Goal: Transaction & Acquisition: Purchase product/service

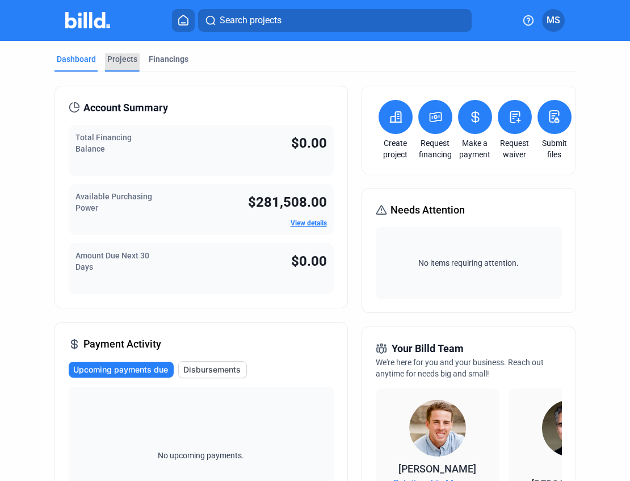
click at [124, 59] on div "Projects" at bounding box center [122, 58] width 30 height 11
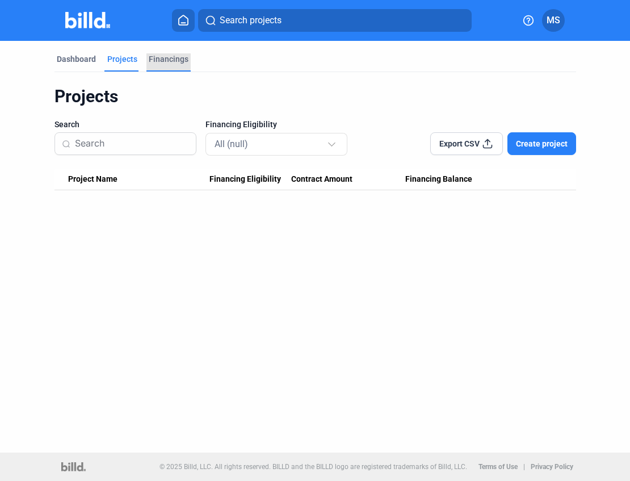
click at [161, 58] on div "Financings" at bounding box center [169, 58] width 40 height 11
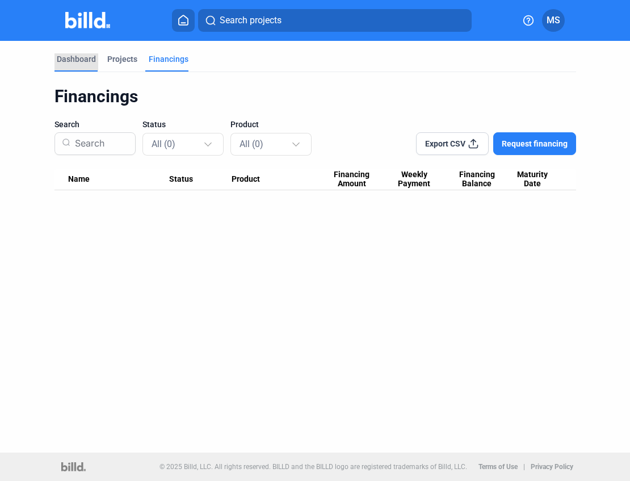
click at [71, 57] on div "Dashboard" at bounding box center [76, 58] width 39 height 11
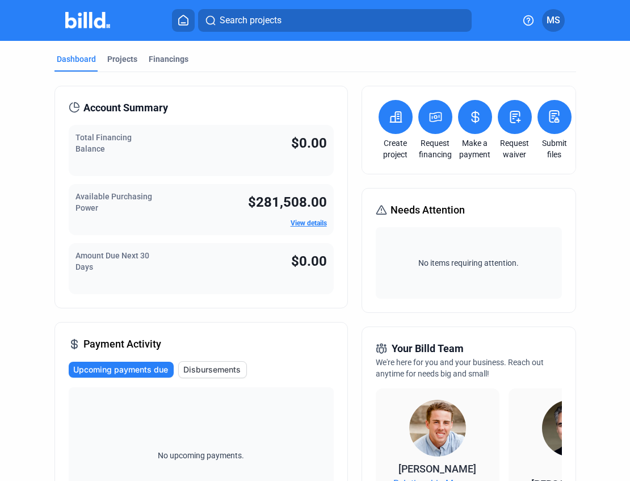
click at [392, 141] on link "Create project" at bounding box center [396, 148] width 40 height 23
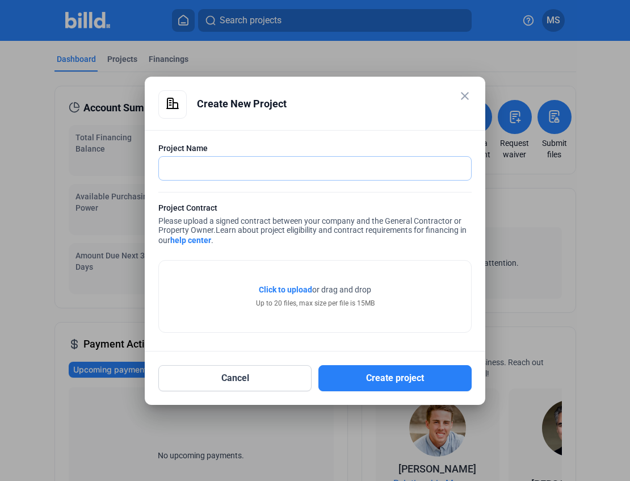
click at [168, 169] on input "text" at bounding box center [315, 168] width 312 height 23
click at [262, 169] on input "WalMart [GEOGRAPHIC_DATA]" at bounding box center [315, 168] width 312 height 23
click at [202, 167] on input "WalMart Fishers Asphalt" at bounding box center [315, 168] width 312 height 23
click at [299, 288] on span "Click to upload" at bounding box center [285, 289] width 53 height 9
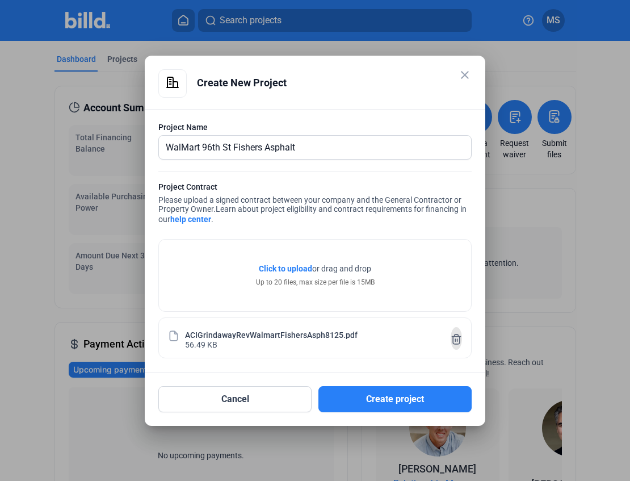
click at [457, 337] on icon at bounding box center [456, 339] width 11 height 12
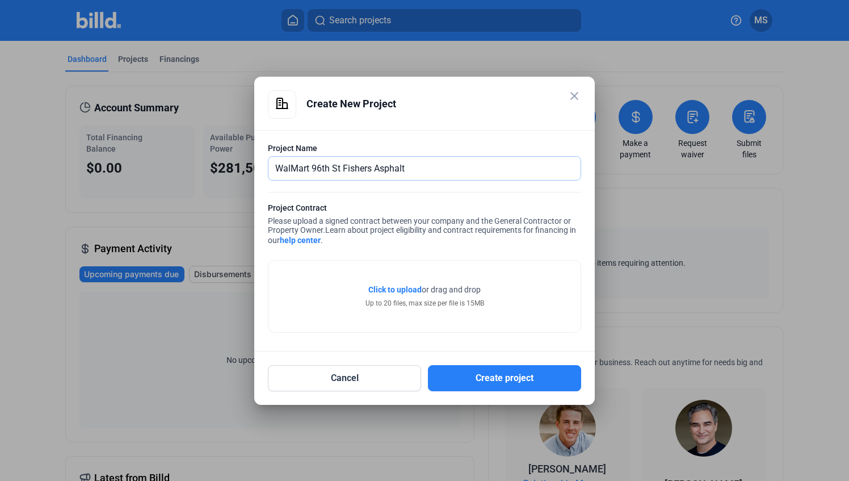
click at [411, 170] on input "WalMart 96th St Fishers Asphalt" at bounding box center [424, 168] width 312 height 23
type input "WalMart [GEOGRAPHIC_DATA]"
click at [394, 287] on span "Click to upload" at bounding box center [394, 289] width 53 height 9
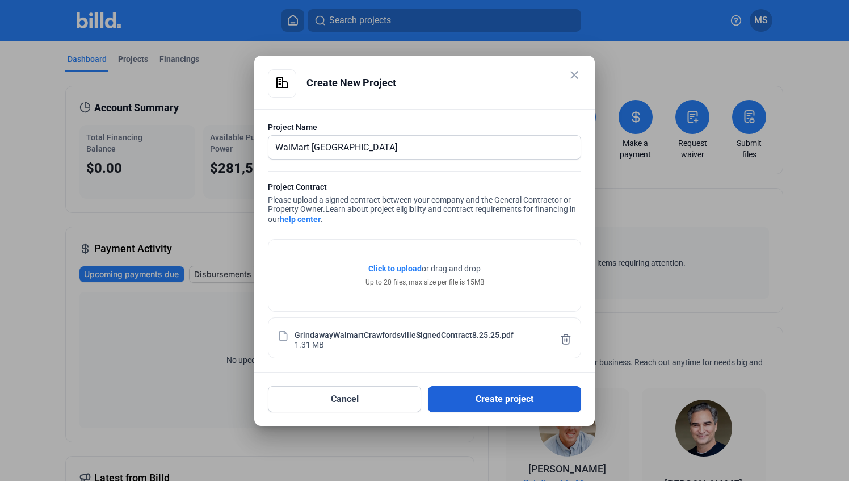
click at [493, 405] on button "Create project" at bounding box center [504, 399] width 153 height 26
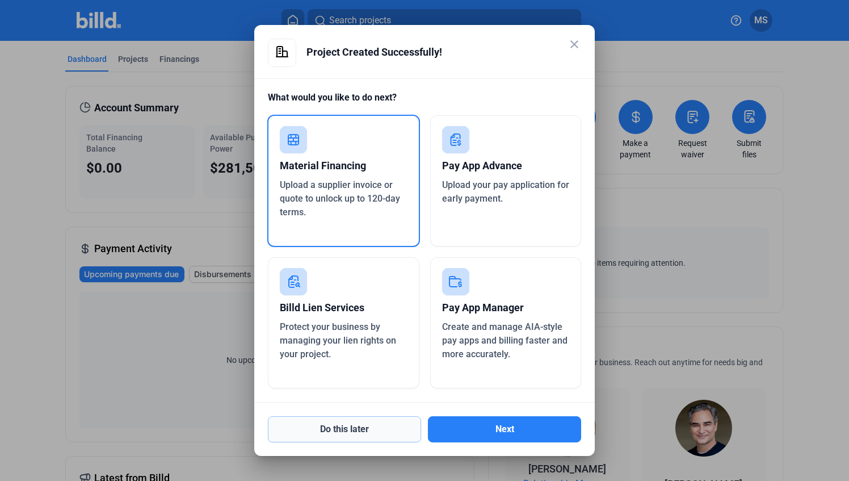
click at [341, 432] on button "Do this later" at bounding box center [344, 429] width 153 height 26
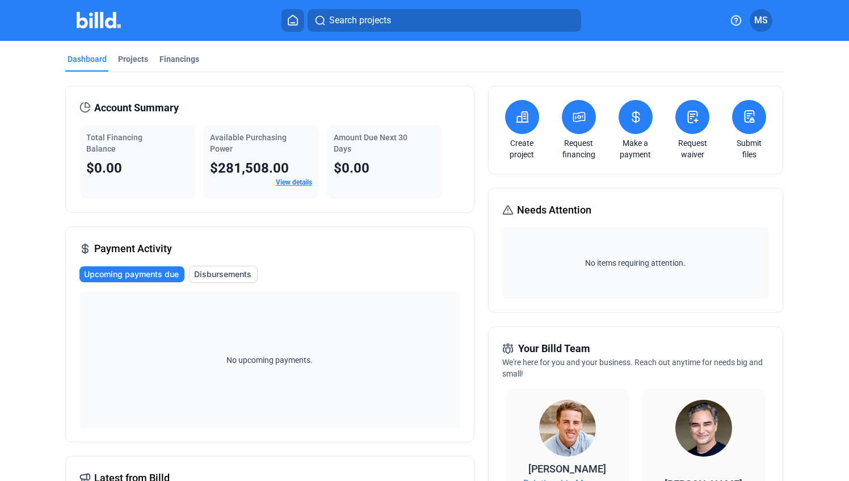
click at [523, 121] on icon at bounding box center [521, 117] width 11 height 10
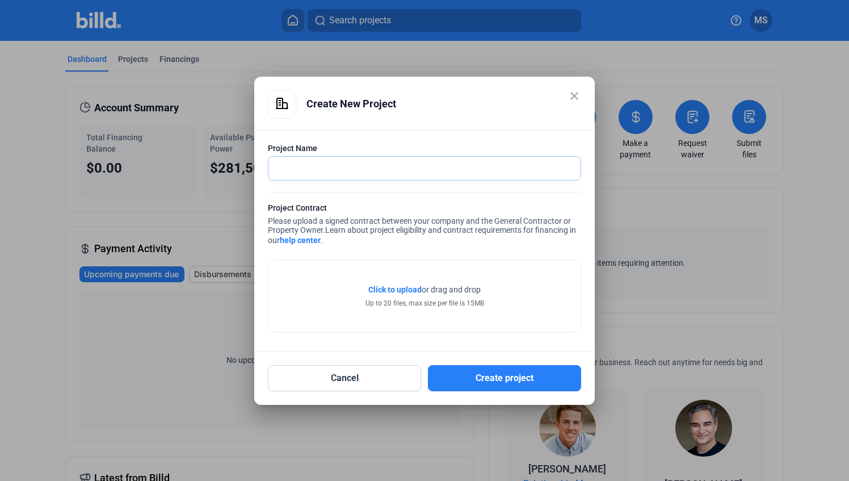
click at [326, 166] on input "text" at bounding box center [424, 168] width 312 height 23
type input "WalMart 96th Fishers Asphalt"
click at [412, 289] on span "Click to upload" at bounding box center [394, 289] width 53 height 9
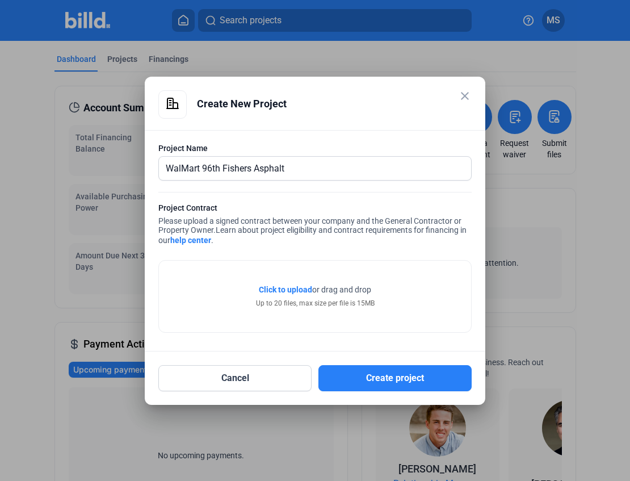
click at [299, 288] on span "Click to upload" at bounding box center [285, 289] width 53 height 9
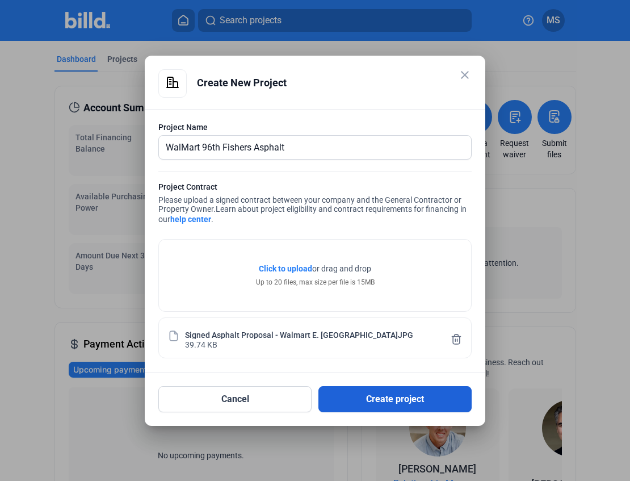
click at [401, 400] on button "Create project" at bounding box center [394, 399] width 153 height 26
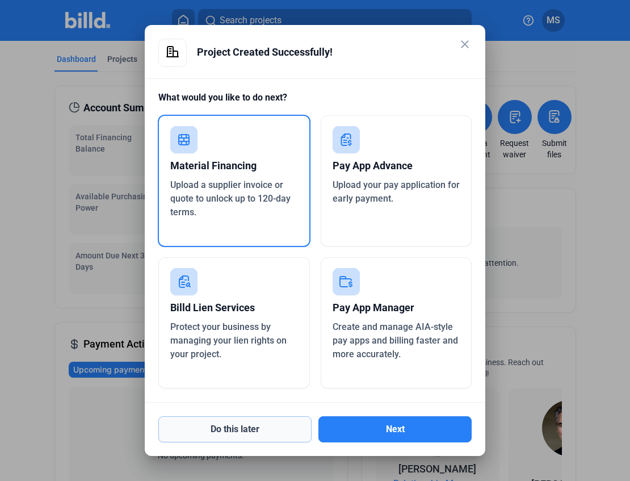
click at [250, 431] on button "Do this later" at bounding box center [234, 429] width 153 height 26
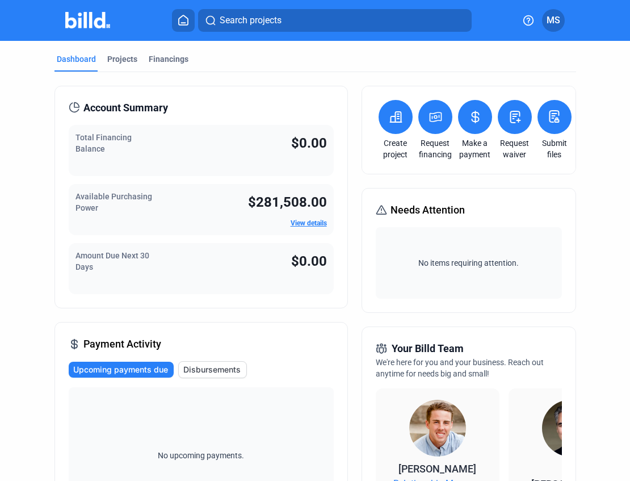
click at [404, 141] on link "Create project" at bounding box center [396, 148] width 40 height 23
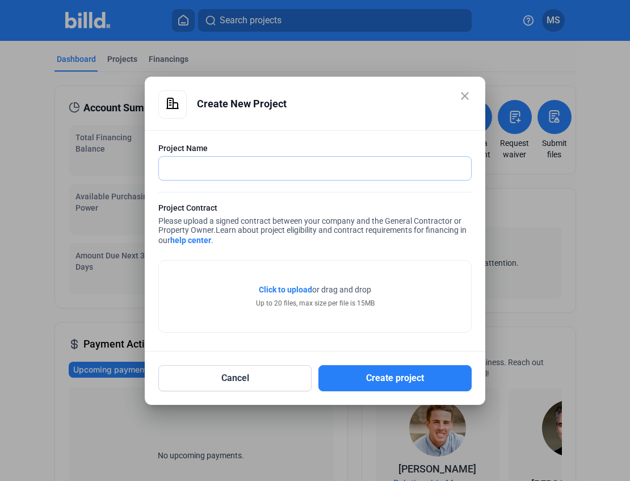
click at [272, 169] on input "text" at bounding box center [315, 168] width 312 height 23
click at [264, 173] on input "WalMart 96th Fishers" at bounding box center [315, 168] width 312 height 23
type input "WalMart 96th Fishers Concrete"
click at [277, 289] on span "Click to upload" at bounding box center [285, 289] width 53 height 9
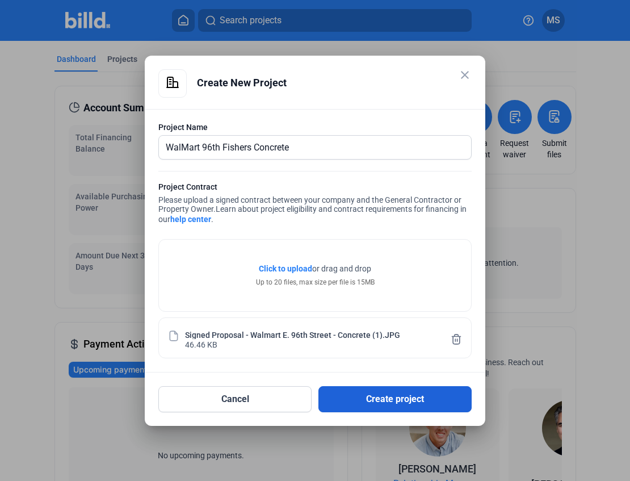
click at [377, 396] on button "Create project" at bounding box center [394, 399] width 153 height 26
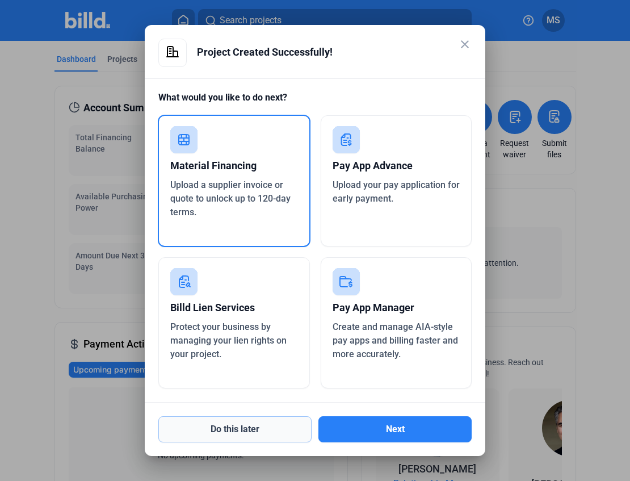
click at [245, 435] on button "Do this later" at bounding box center [234, 429] width 153 height 26
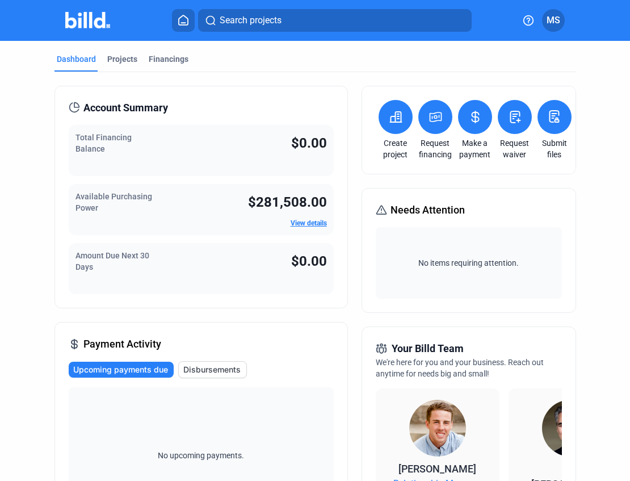
click at [390, 136] on div "Create project" at bounding box center [396, 130] width 40 height 60
click at [394, 146] on link "Create project" at bounding box center [396, 148] width 40 height 23
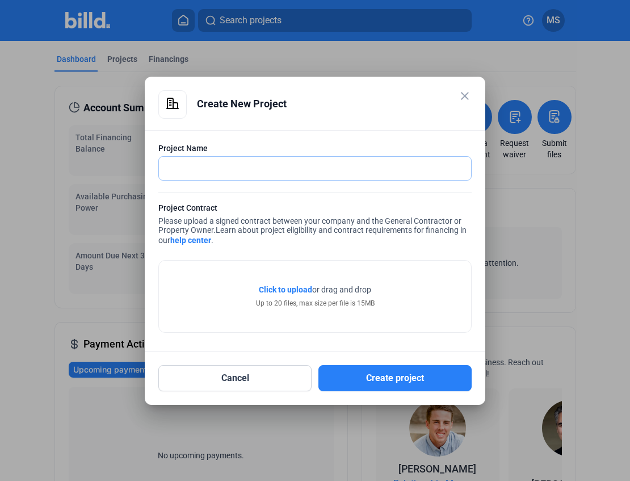
click at [280, 162] on input "text" at bounding box center [315, 168] width 312 height 23
type input "WalMart 10th St Add On"
click at [282, 288] on span "Click to upload" at bounding box center [285, 289] width 53 height 9
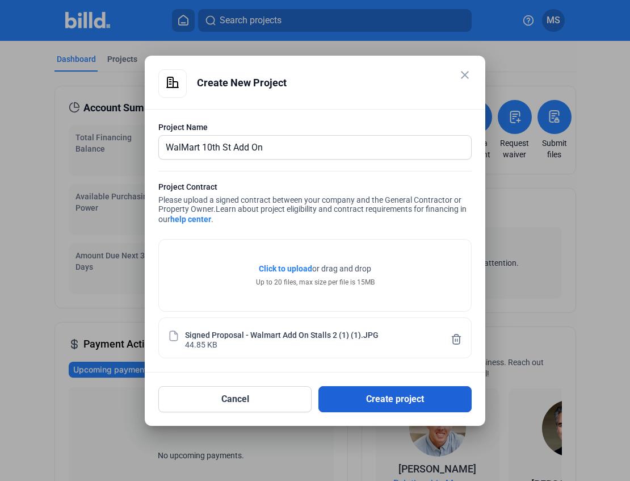
click at [373, 401] on button "Create project" at bounding box center [394, 399] width 153 height 26
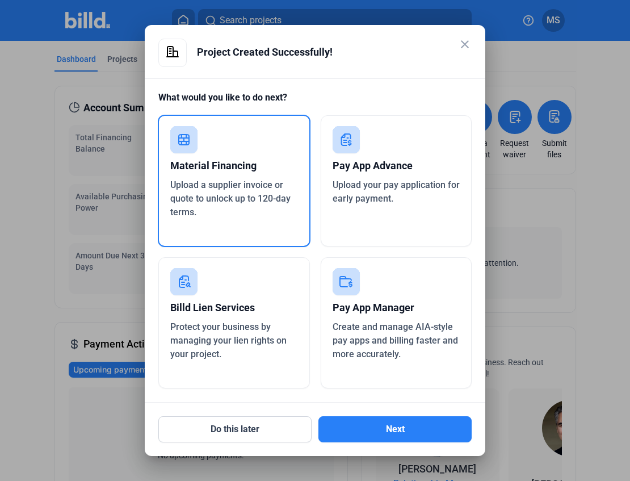
click at [468, 48] on mat-icon "close" at bounding box center [465, 44] width 14 height 14
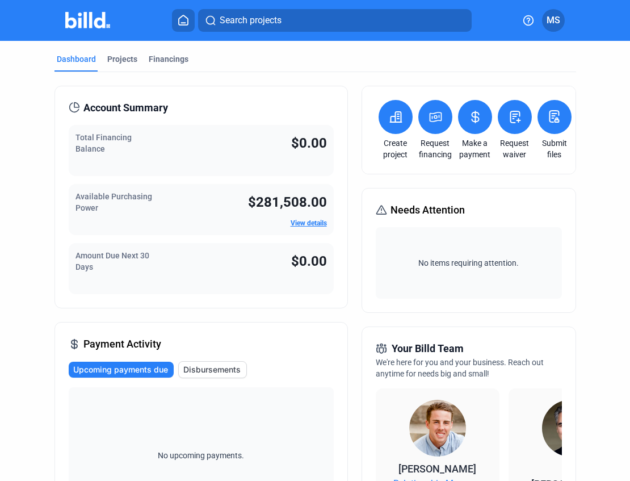
click at [389, 123] on create-project-icon at bounding box center [396, 117] width 14 height 14
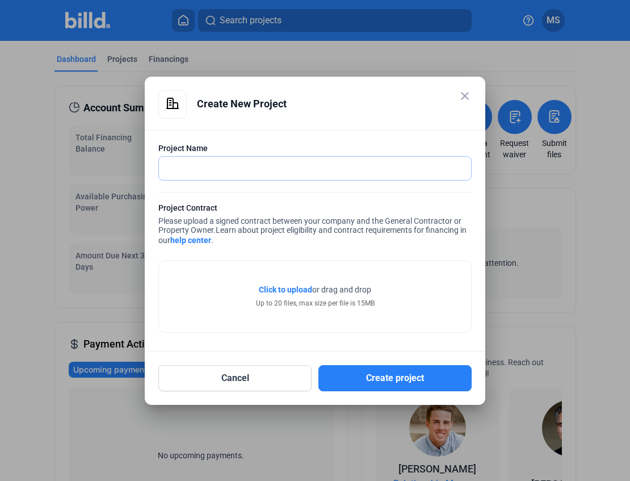
click at [271, 160] on input "text" at bounding box center [315, 168] width 312 height 23
type input "Kroger [GEOGRAPHIC_DATA]"
click at [296, 287] on span "Click to upload" at bounding box center [285, 289] width 53 height 9
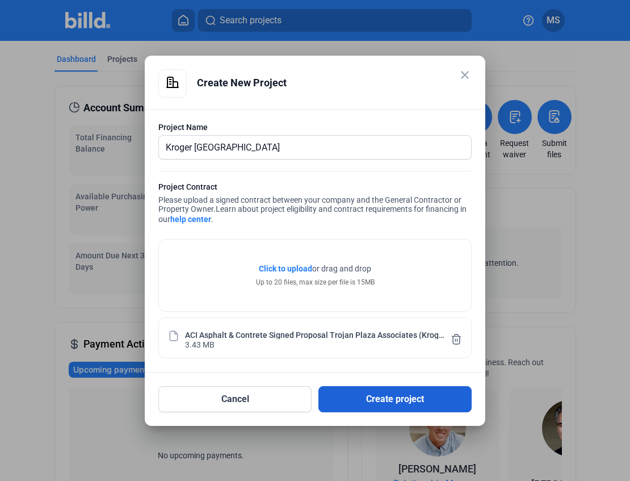
click at [380, 398] on button "Create project" at bounding box center [394, 399] width 153 height 26
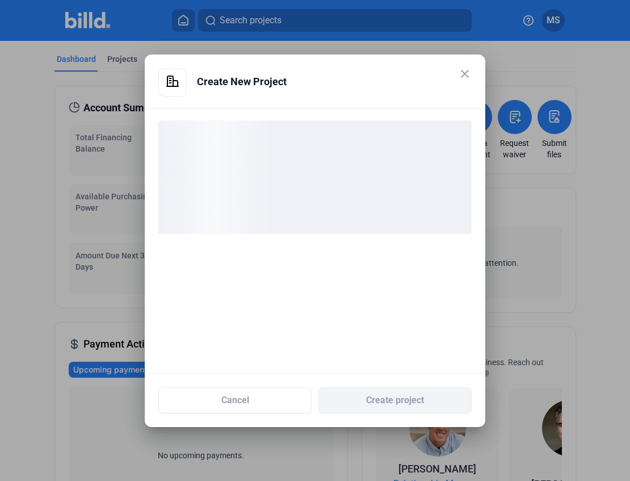
click at [465, 73] on mat-icon "close" at bounding box center [465, 74] width 14 height 14
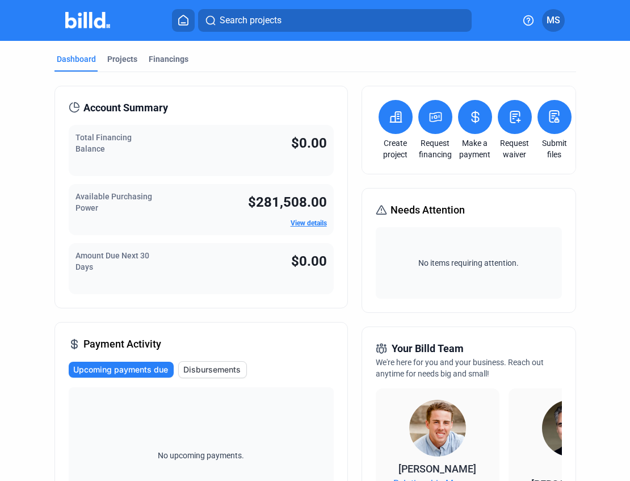
click at [431, 141] on link "Request financing" at bounding box center [435, 148] width 40 height 23
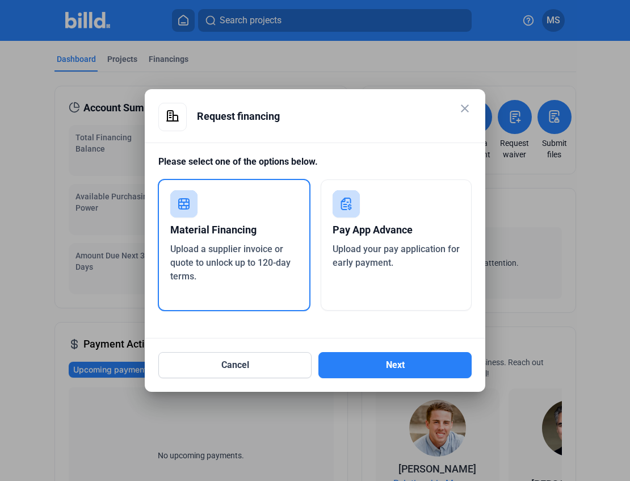
click at [239, 226] on div "Material Financing" at bounding box center [234, 229] width 128 height 25
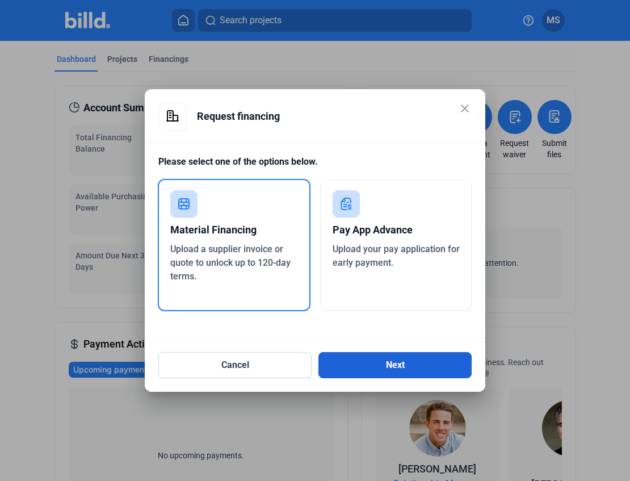
click at [389, 369] on button "Next" at bounding box center [394, 365] width 153 height 26
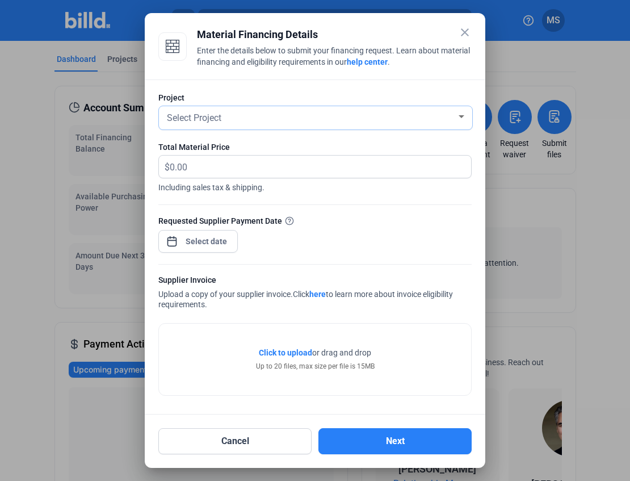
click at [463, 116] on div at bounding box center [462, 116] width 6 height 3
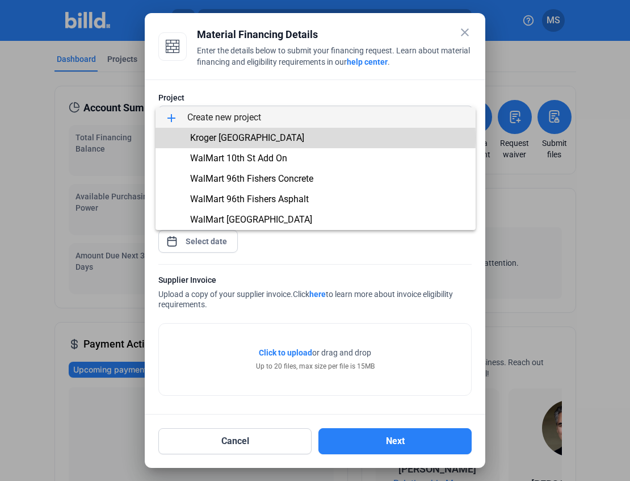
click at [252, 137] on span "Kroger [GEOGRAPHIC_DATA]" at bounding box center [247, 137] width 114 height 11
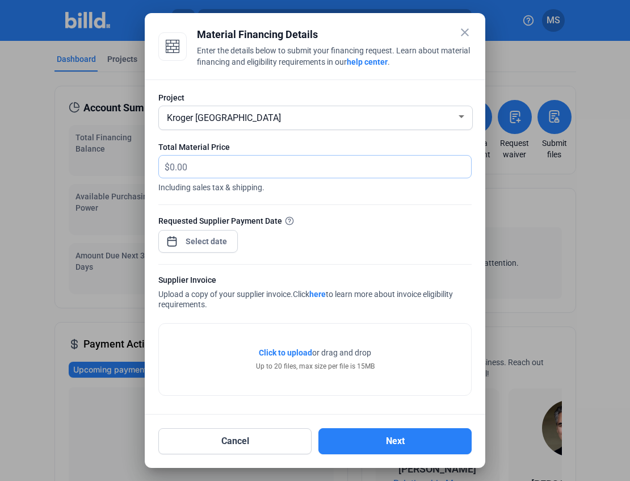
click at [219, 167] on input "text" at bounding box center [320, 167] width 301 height 22
type input "167,798.01"
click at [285, 350] on span "Click to upload" at bounding box center [285, 352] width 53 height 9
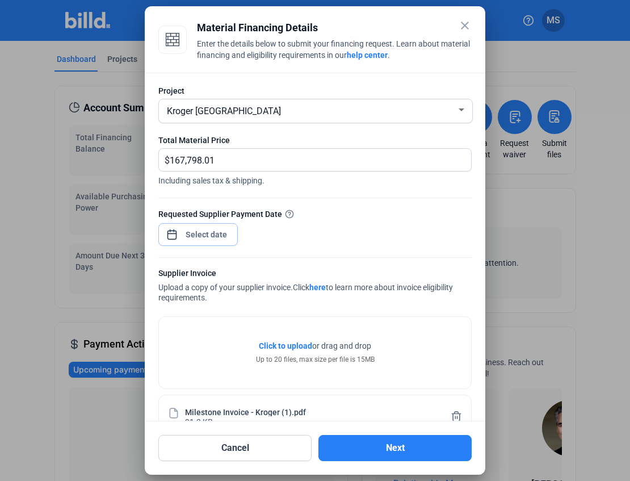
click at [174, 236] on span "Open calendar" at bounding box center [171, 228] width 27 height 27
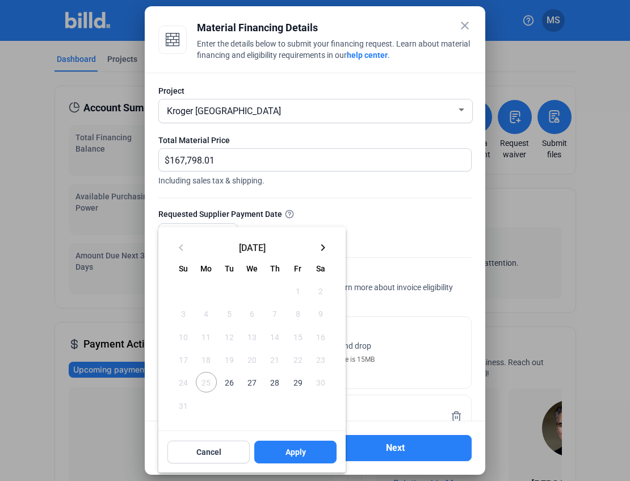
click at [228, 383] on span "26" at bounding box center [229, 382] width 20 height 20
click at [299, 453] on span "Apply" at bounding box center [295, 451] width 20 height 11
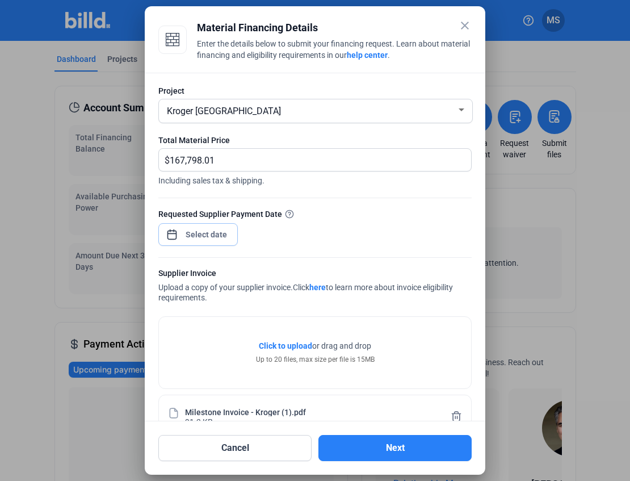
click at [175, 234] on span "Open calendar" at bounding box center [171, 228] width 27 height 27
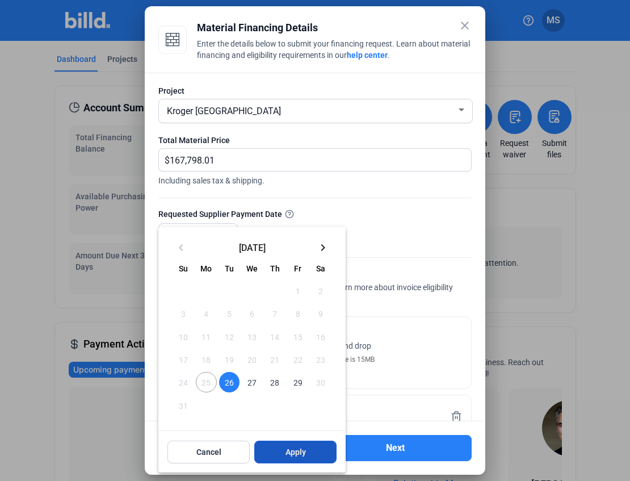
click at [293, 451] on span "Apply" at bounding box center [295, 451] width 20 height 11
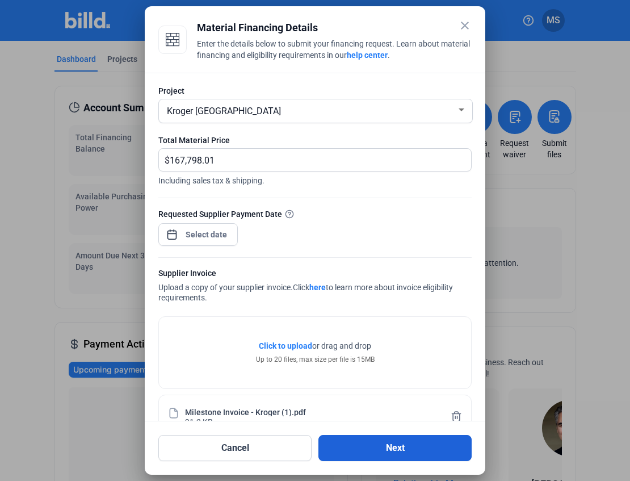
click at [394, 447] on button "Next" at bounding box center [394, 448] width 153 height 26
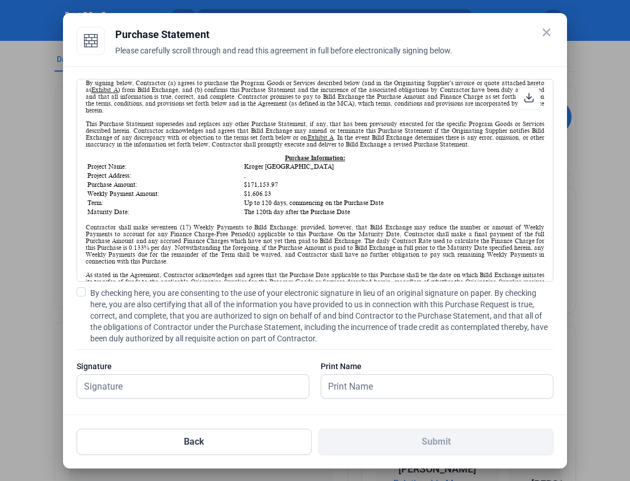
scroll to position [87, 0]
